Goal: Book appointment/travel/reservation

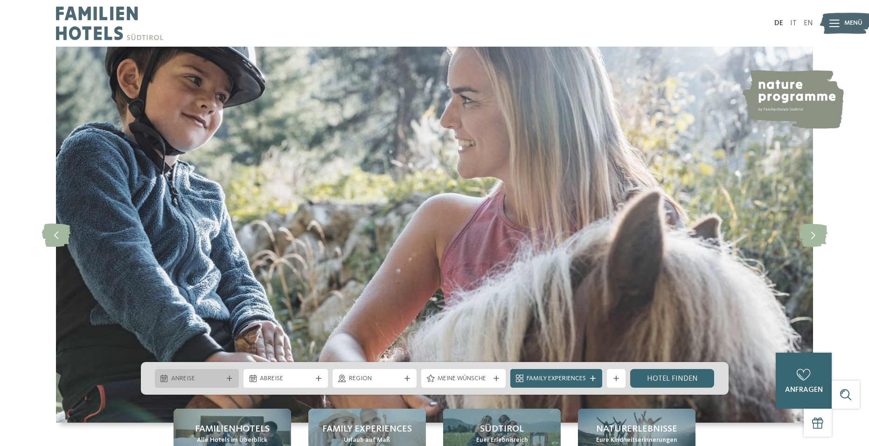
click at [200, 381] on span "Anreise" at bounding box center [197, 378] width 52 height 9
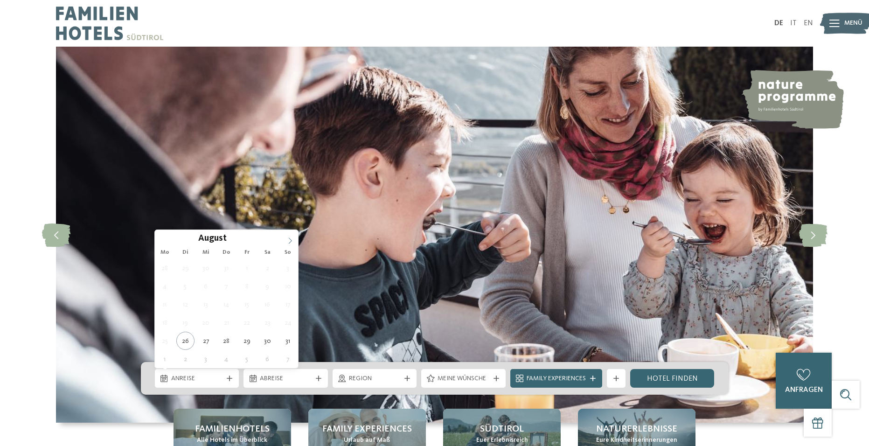
click at [289, 240] on icon at bounding box center [290, 241] width 7 height 7
type input "****"
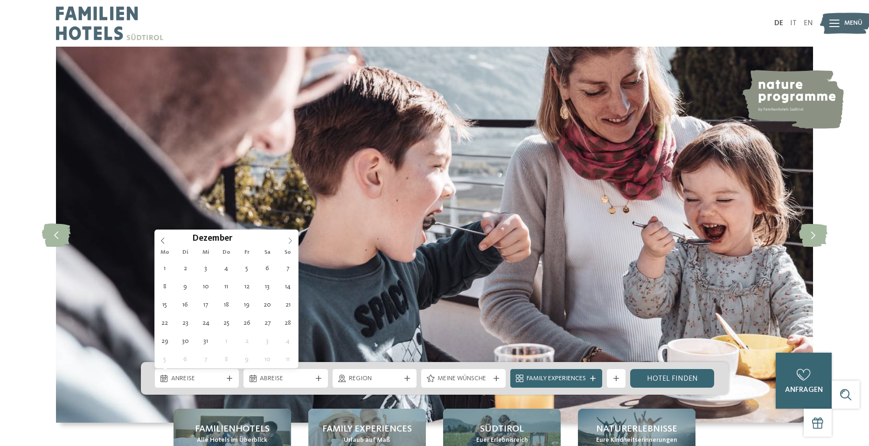
click at [289, 240] on icon at bounding box center [290, 241] width 7 height 7
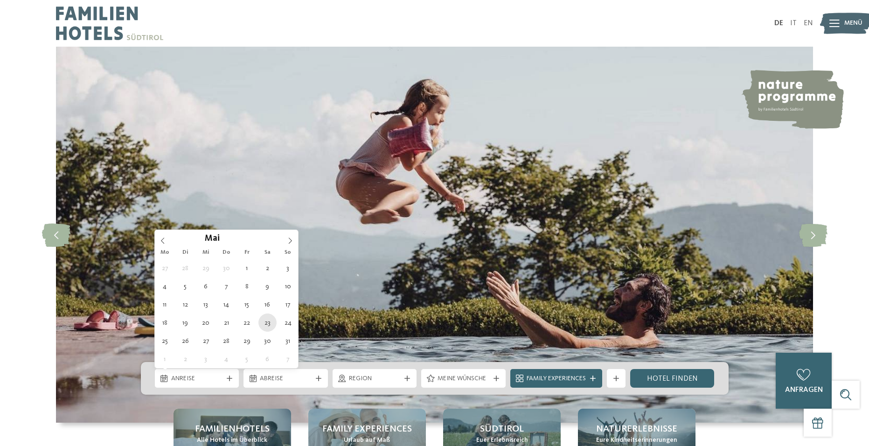
type div "23.05.2026"
type input "****"
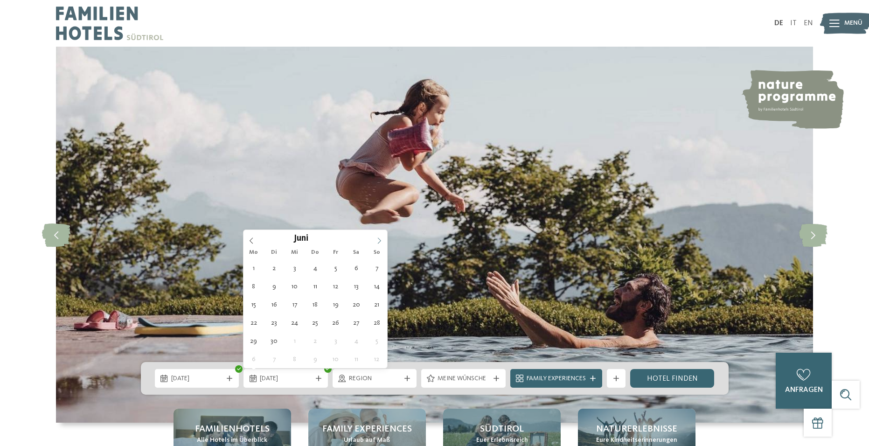
click at [381, 236] on span at bounding box center [379, 238] width 16 height 16
type div "08.06.2026"
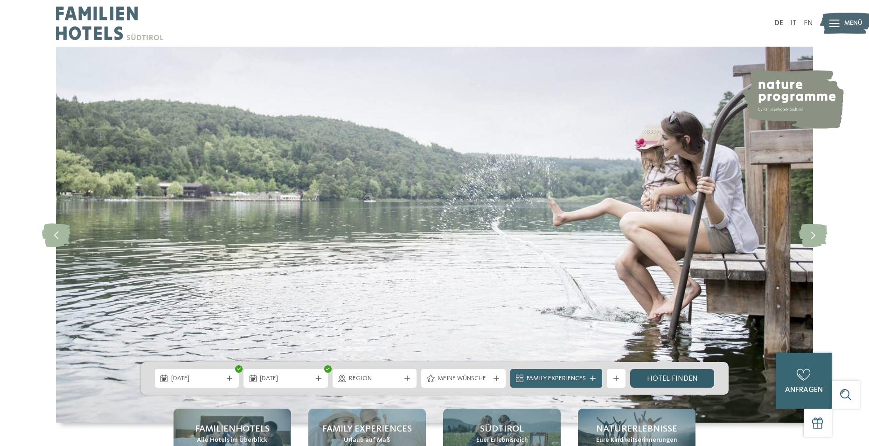
click at [659, 381] on link "Hotel finden" at bounding box center [672, 378] width 84 height 19
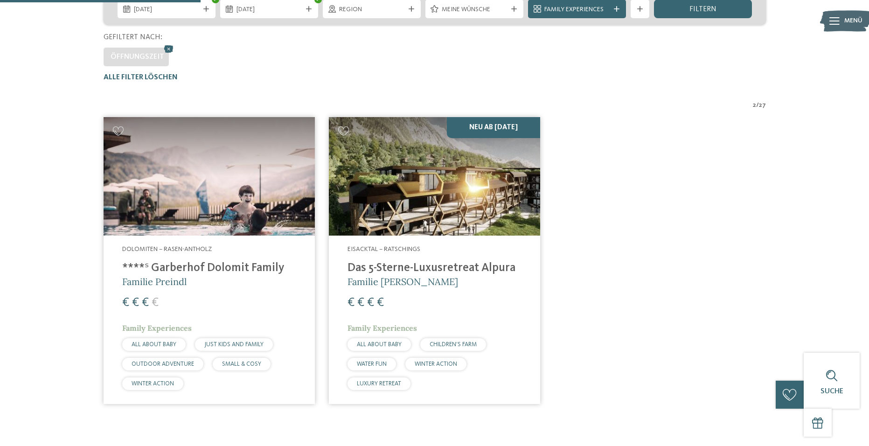
scroll to position [166, 0]
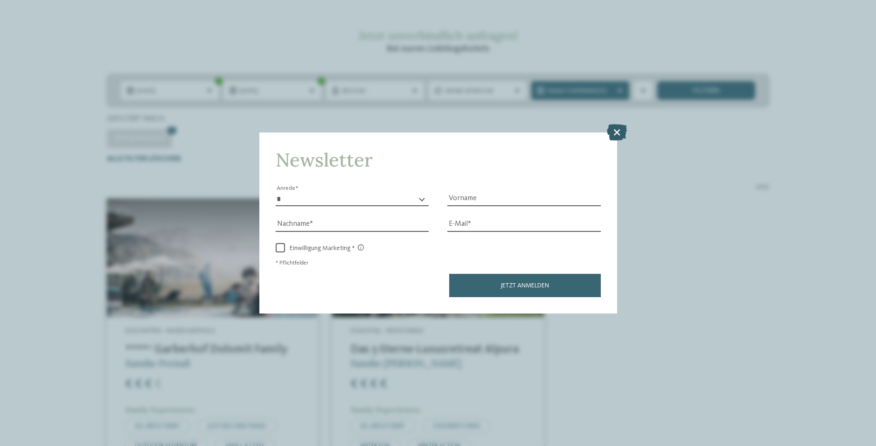
click at [621, 126] on icon at bounding box center [617, 132] width 20 height 16
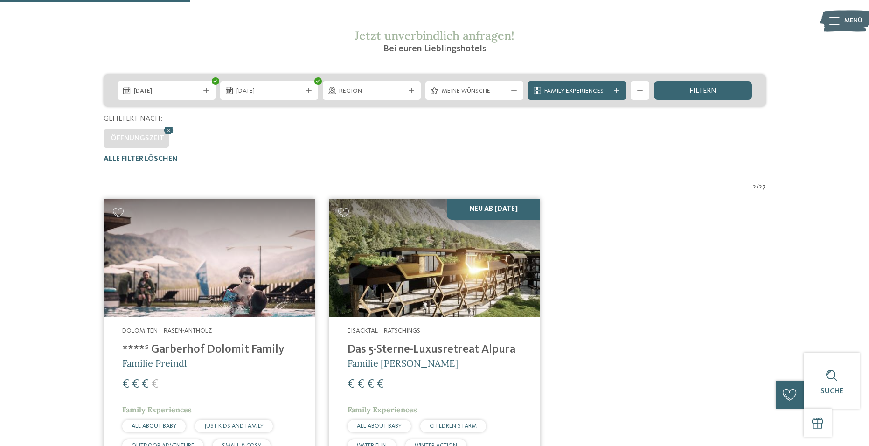
drag, startPoint x: 280, startPoint y: 348, endPoint x: 147, endPoint y: 344, distance: 133.1
copy h4 "Garberhof Dolomit Family"
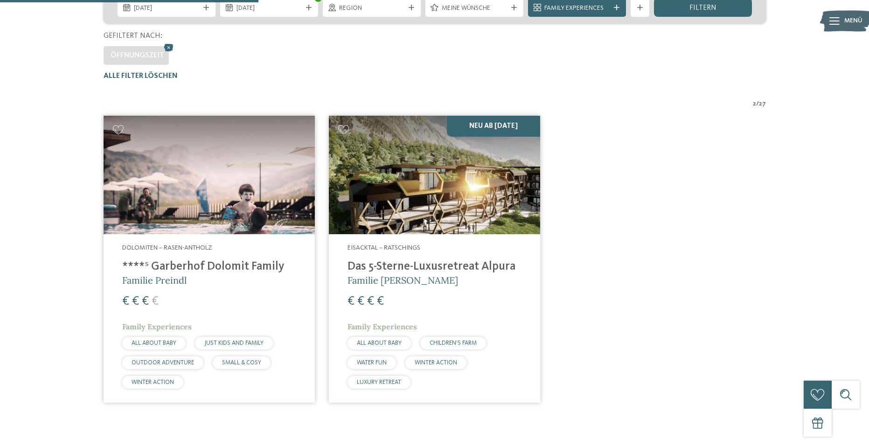
scroll to position [259, 0]
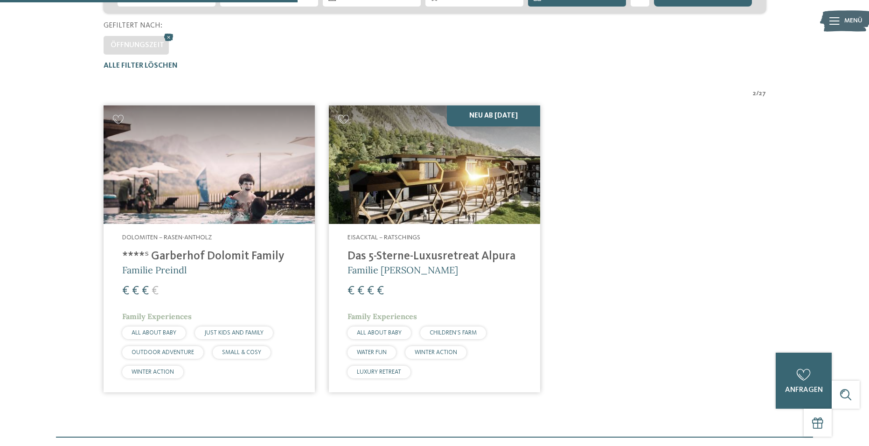
drag, startPoint x: 287, startPoint y: 251, endPoint x: 178, endPoint y: 251, distance: 108.3
drag, startPoint x: 150, startPoint y: 250, endPoint x: 301, endPoint y: 255, distance: 151.3
copy h4 "Garberhof Dolomit Family"
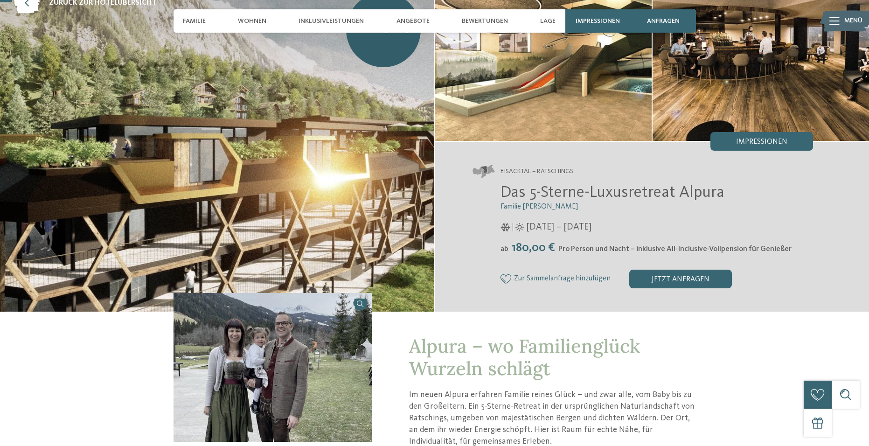
scroll to position [47, 0]
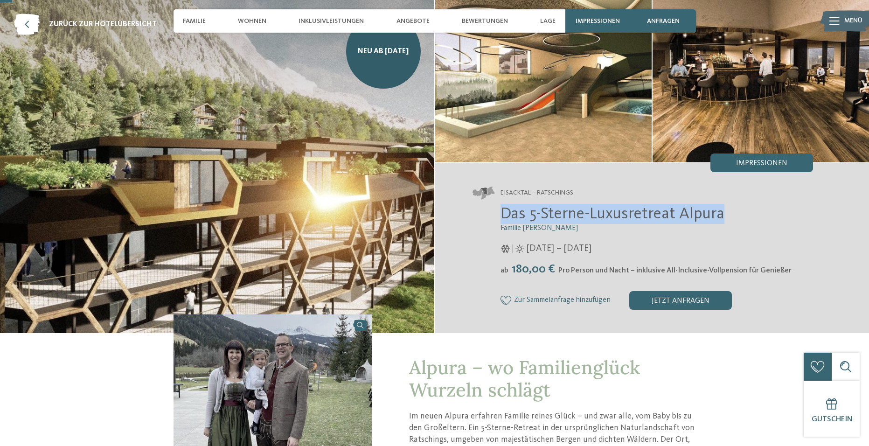
drag, startPoint x: 501, startPoint y: 214, endPoint x: 746, endPoint y: 223, distance: 245.2
click at [746, 223] on h2 "Das 5-Sterne-Luxusretreat Alpura" at bounding box center [657, 214] width 313 height 20
copy span "Das 5-Sterne-Luxusretreat Alpura"
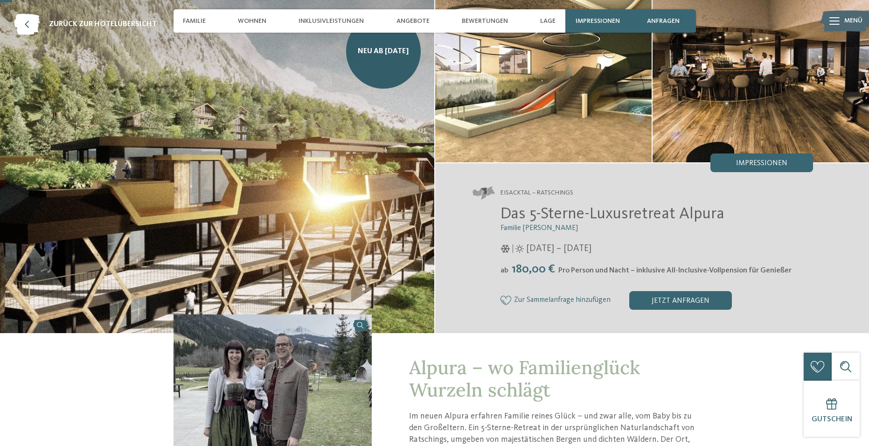
click at [597, 238] on div "Das 5-Sterne-Luxusretreat Alpura Familie Eisendle [DATE] – [DATE] ab" at bounding box center [643, 256] width 341 height 105
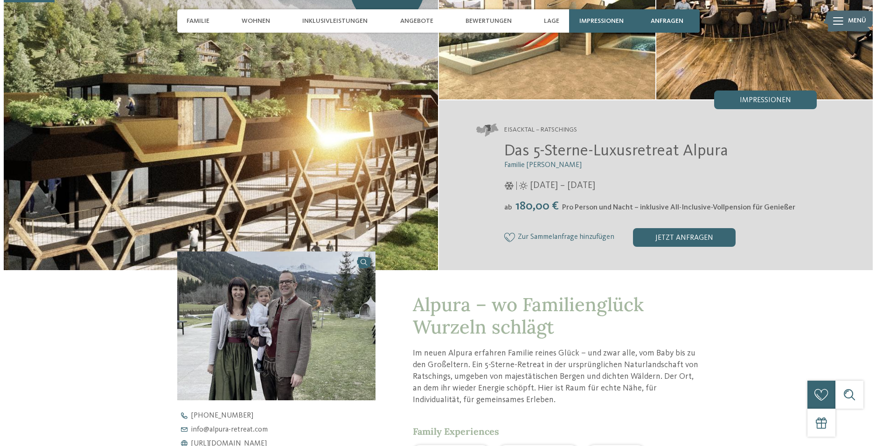
scroll to position [93, 0]
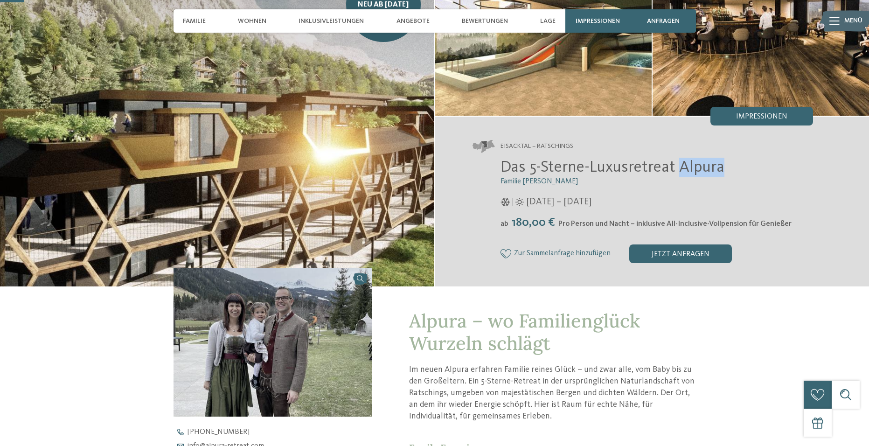
drag, startPoint x: 682, startPoint y: 163, endPoint x: 744, endPoint y: 159, distance: 61.7
click at [744, 159] on h2 "Das 5-Sterne-Luxusretreat Alpura" at bounding box center [657, 168] width 313 height 20
copy span "Alpura"
